Goal: Register for event/course

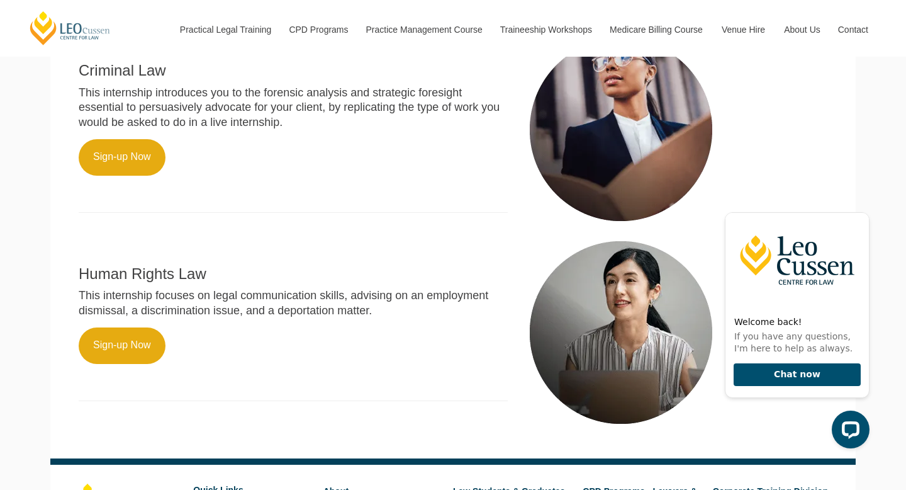
scroll to position [735, 0]
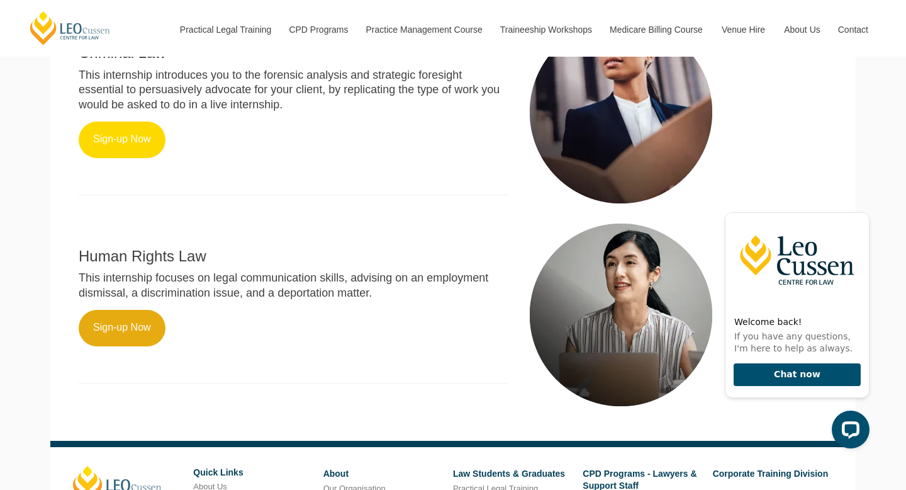
click at [120, 121] on link "Sign-up Now" at bounding box center [122, 139] width 87 height 36
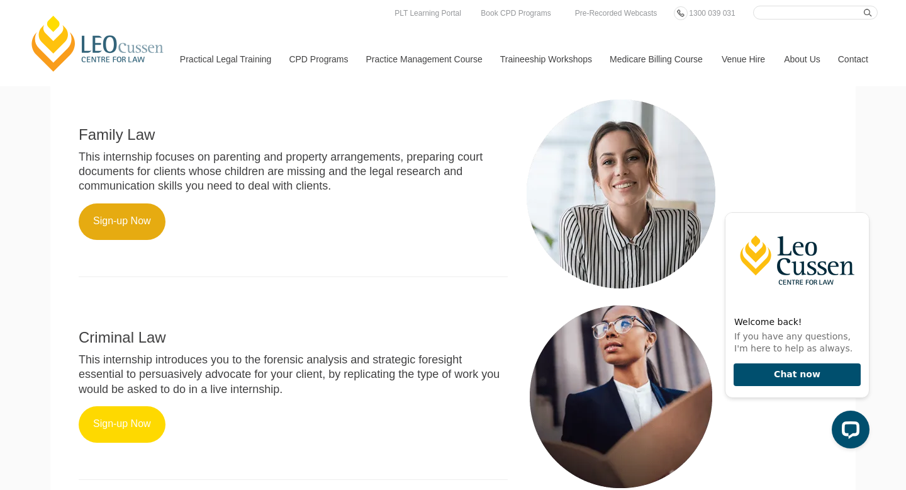
scroll to position [410, 0]
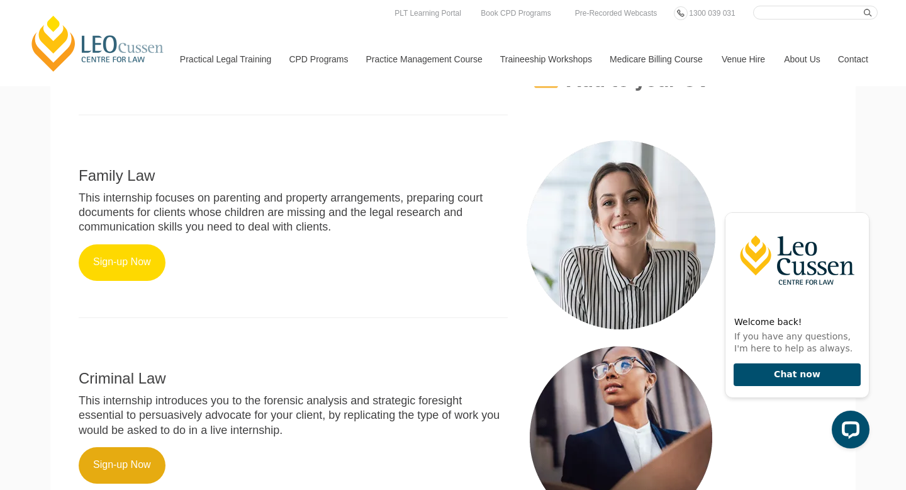
click at [136, 257] on link "Sign-up Now" at bounding box center [122, 262] width 87 height 36
